Goal: Find contact information: Find contact information

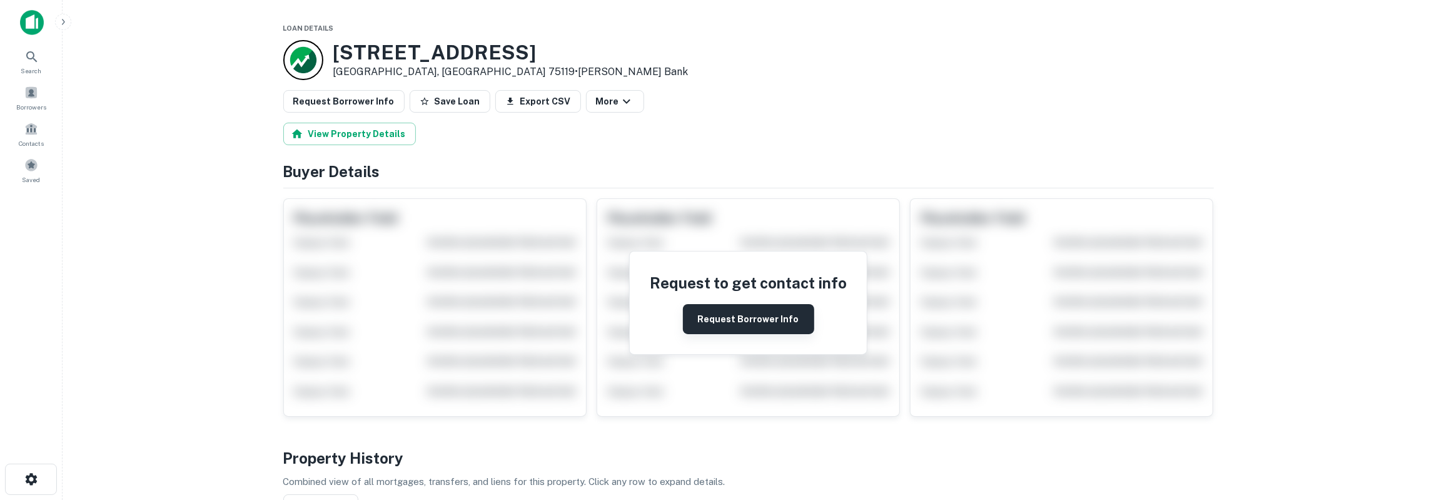
click at [791, 318] on button "Request Borrower Info" at bounding box center [748, 319] width 131 height 30
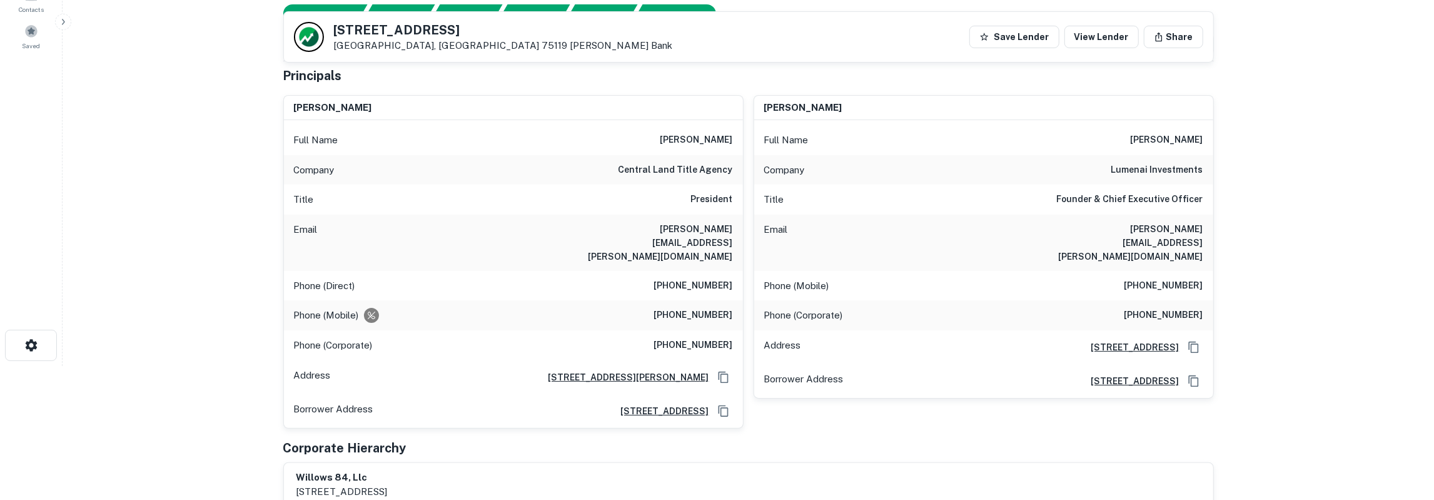
scroll to position [130, 0]
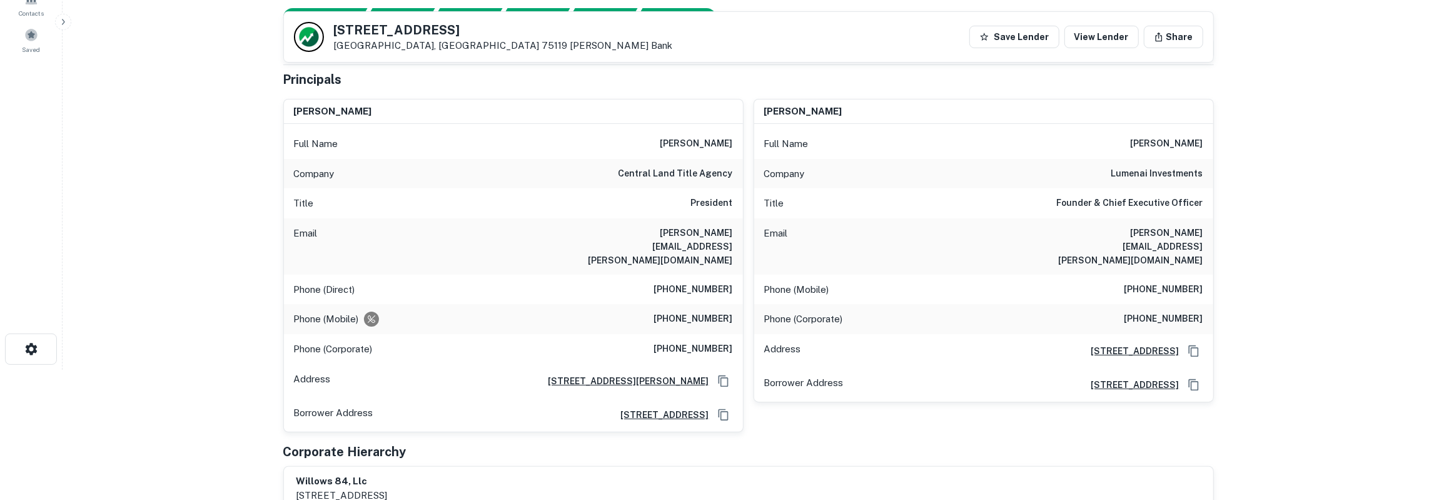
click at [1189, 144] on h6 "[PERSON_NAME]" at bounding box center [1167, 143] width 73 height 15
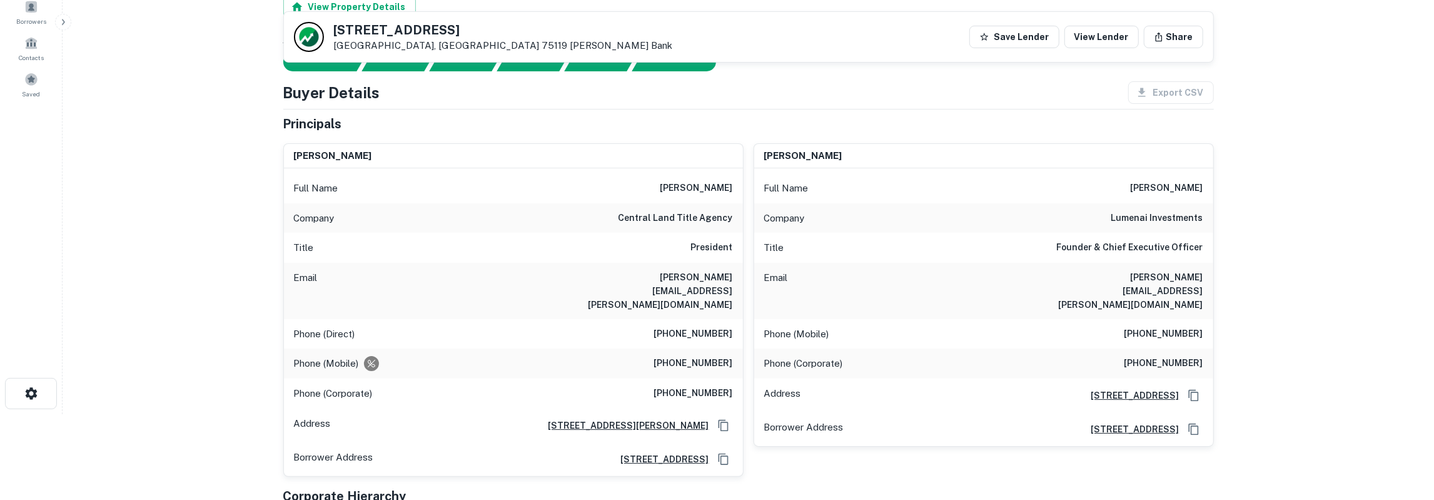
scroll to position [65, 0]
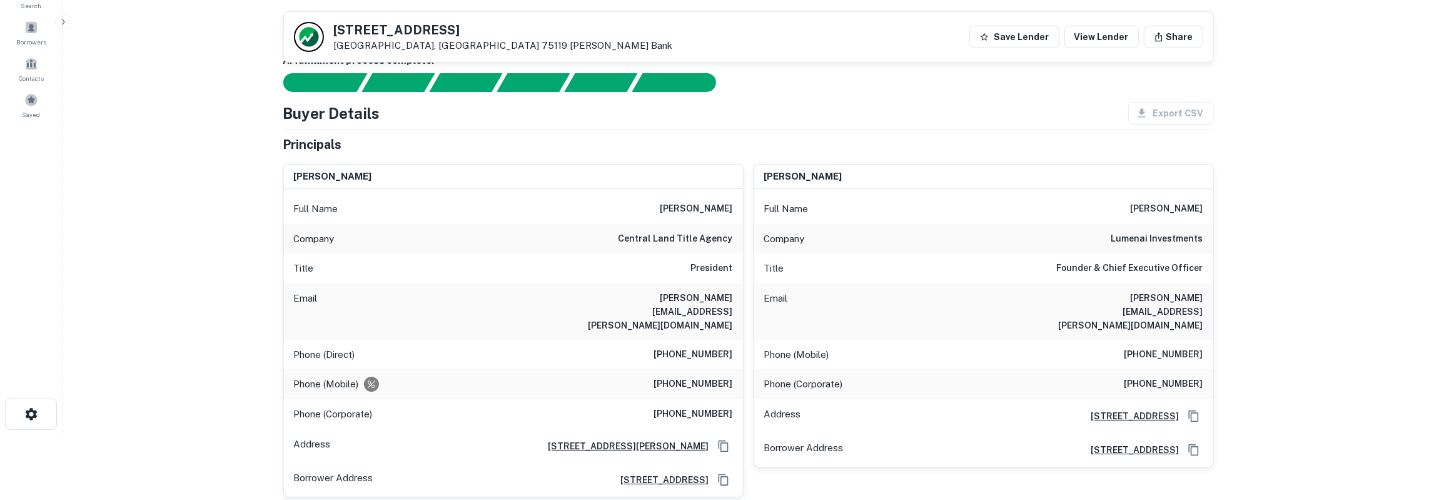
click at [1164, 295] on h6 "[PERSON_NAME][EMAIL_ADDRESS][PERSON_NAME][DOMAIN_NAME]" at bounding box center [1128, 311] width 150 height 41
click at [1162, 295] on h6 "john.bailey@lumenai.net" at bounding box center [1128, 311] width 150 height 41
drag, startPoint x: 1160, startPoint y: 298, endPoint x: 1207, endPoint y: 298, distance: 46.3
click at [1207, 298] on div "Email john.bailey@lumenai.net" at bounding box center [983, 311] width 459 height 56
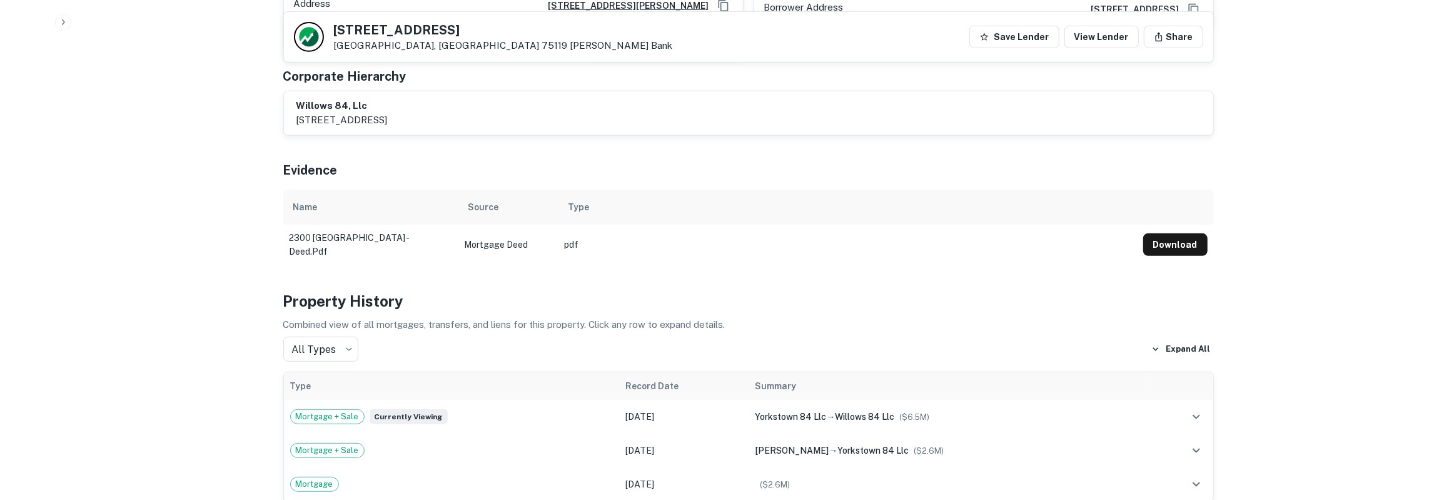
scroll to position [520, 0]
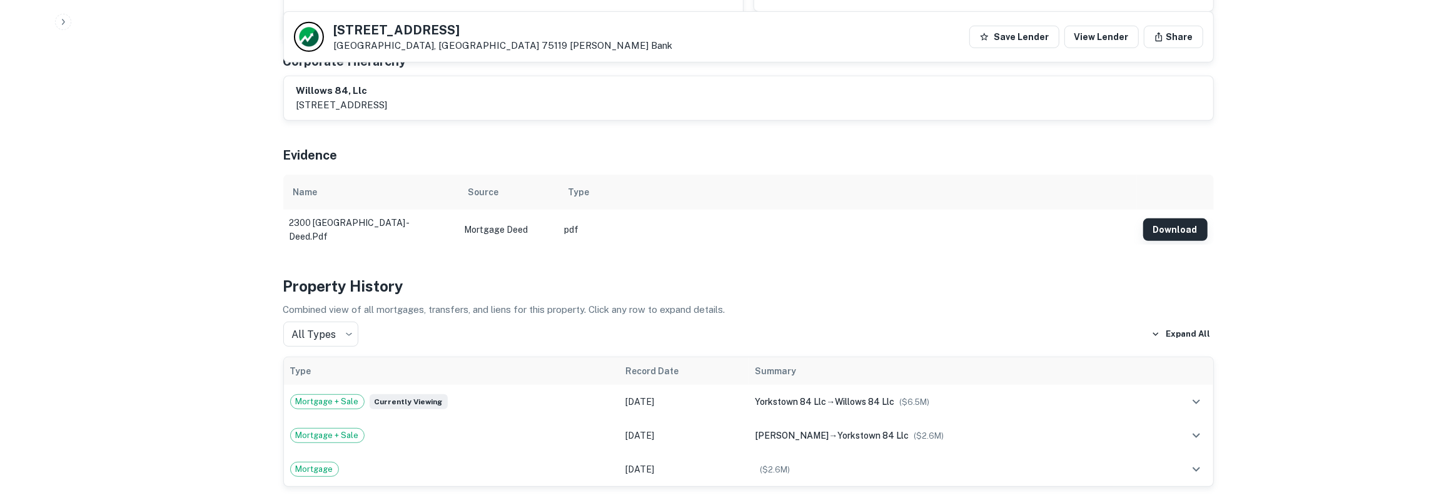
click at [1198, 218] on button "Download" at bounding box center [1176, 229] width 64 height 23
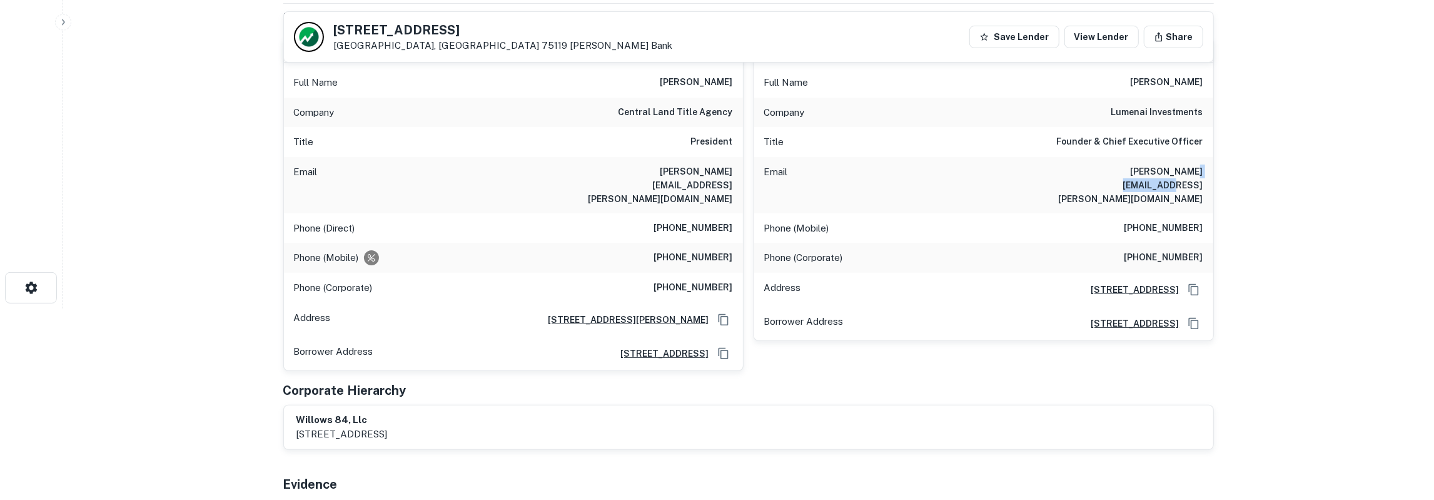
scroll to position [195, 0]
